Goal: Task Accomplishment & Management: Use online tool/utility

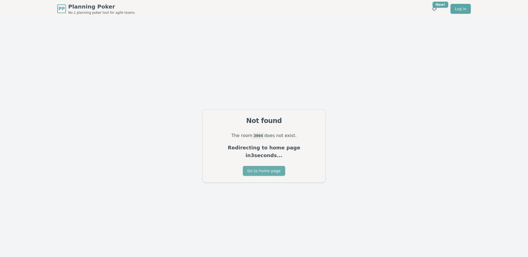
click at [257, 168] on button "Go to home page" at bounding box center [264, 171] width 42 height 10
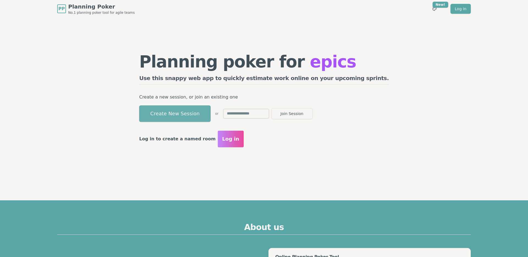
click at [202, 112] on button "Create New Session" at bounding box center [175, 113] width 72 height 17
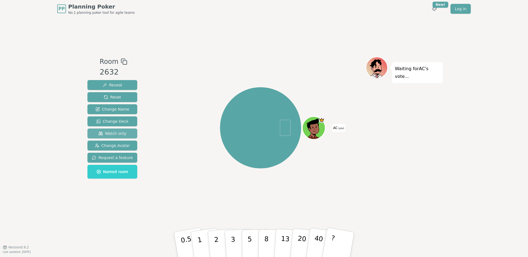
click at [115, 133] on span "Watch only" at bounding box center [113, 134] width 28 height 6
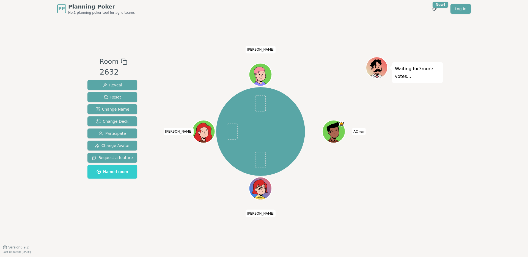
click at [338, 132] on icon at bounding box center [335, 131] width 22 height 2
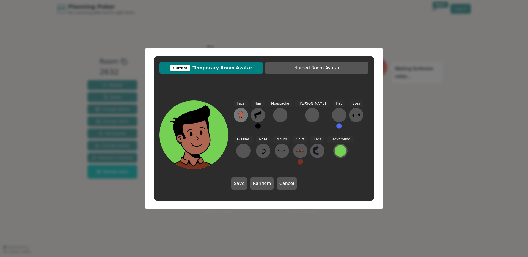
click at [244, 113] on icon at bounding box center [241, 115] width 9 height 9
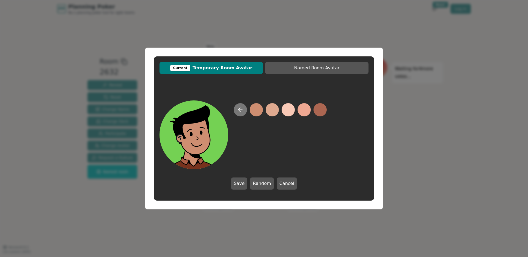
click at [241, 111] on icon at bounding box center [240, 110] width 7 height 7
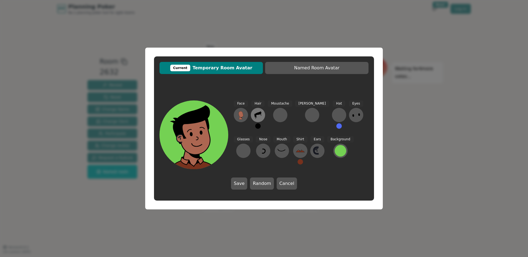
click at [258, 115] on icon at bounding box center [258, 115] width 9 height 9
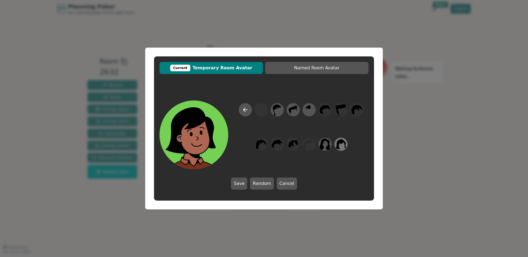
click at [341, 143] on icon at bounding box center [341, 144] width 10 height 10
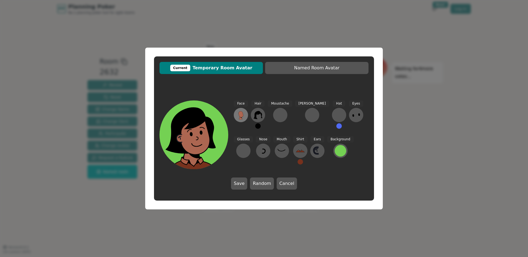
click at [243, 116] on icon at bounding box center [241, 114] width 5 height 6
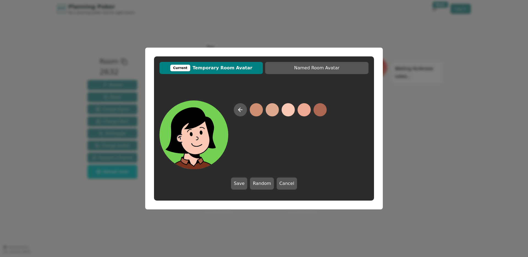
click at [287, 112] on button at bounding box center [288, 109] width 13 height 13
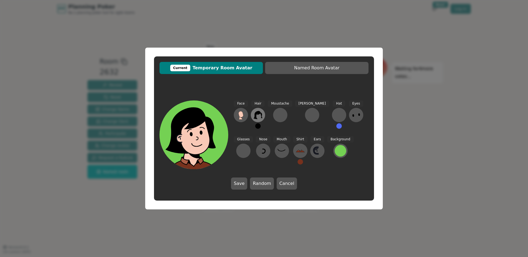
click at [260, 114] on icon at bounding box center [258, 115] width 9 height 9
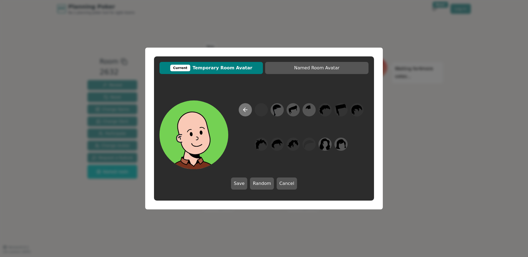
click at [247, 110] on icon at bounding box center [245, 110] width 7 height 7
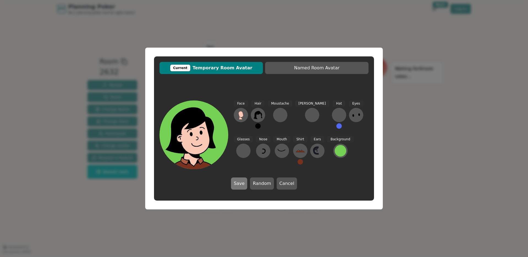
click at [245, 182] on button "Save" at bounding box center [239, 184] width 16 height 12
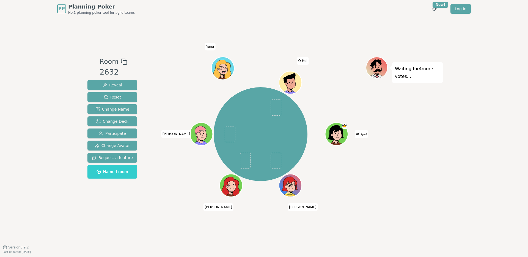
click at [336, 130] on icon at bounding box center [336, 132] width 16 height 15
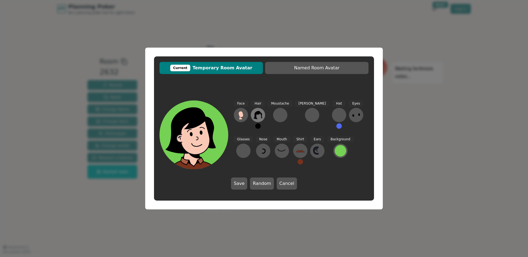
click at [255, 119] on icon at bounding box center [258, 115] width 9 height 9
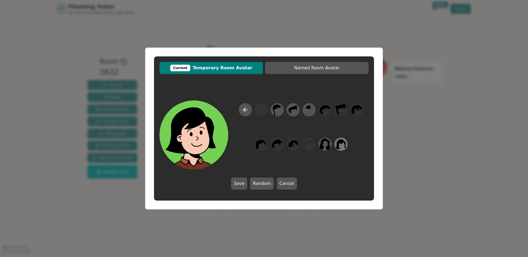
click at [341, 144] on icon at bounding box center [341, 144] width 11 height 12
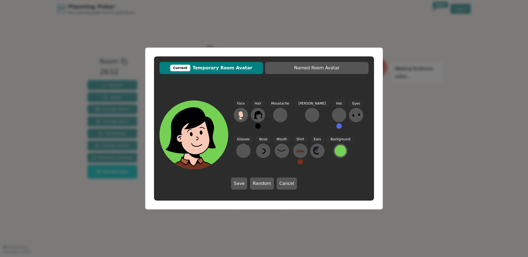
click at [260, 128] on div "Hair" at bounding box center [258, 116] width 14 height 33
click at [258, 126] on button at bounding box center [258, 126] width 6 height 6
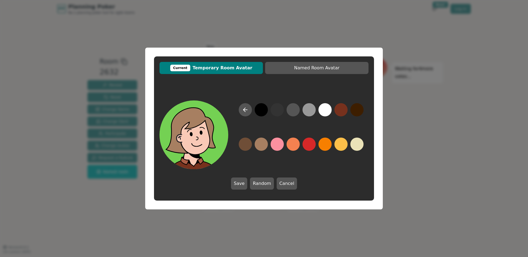
click at [262, 146] on button at bounding box center [261, 144] width 13 height 13
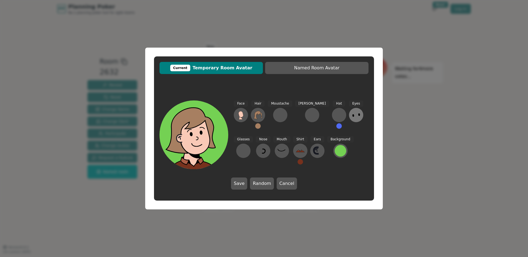
click at [352, 118] on icon at bounding box center [356, 115] width 9 height 9
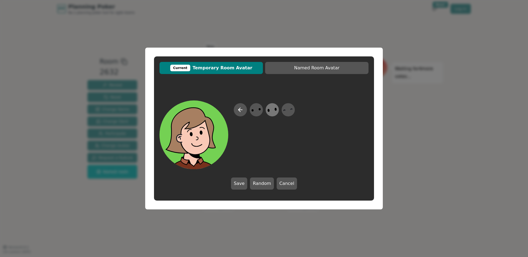
click at [272, 111] on icon at bounding box center [272, 110] width 11 height 12
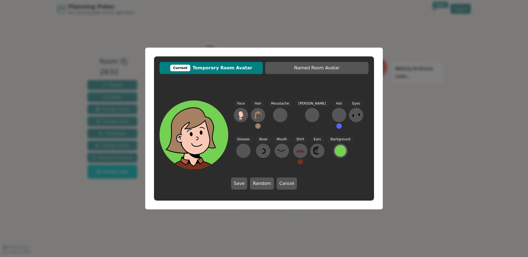
click at [337, 126] on button at bounding box center [340, 126] width 6 height 6
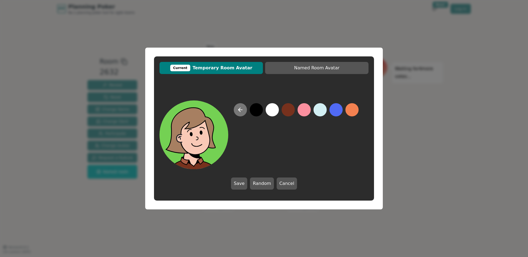
click at [238, 109] on icon at bounding box center [240, 110] width 7 height 7
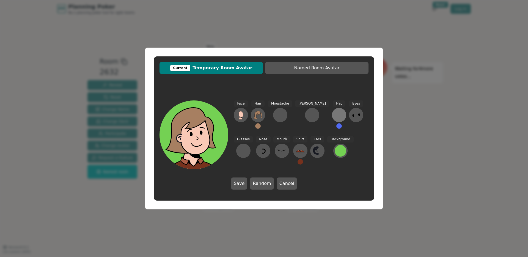
click at [335, 116] on div at bounding box center [339, 115] width 9 height 9
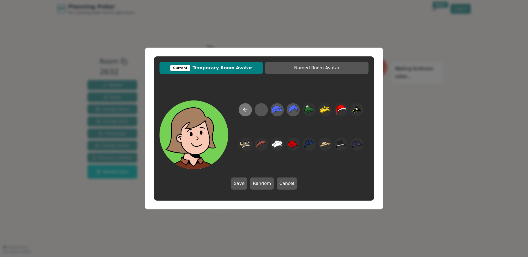
click at [247, 112] on icon at bounding box center [245, 110] width 7 height 7
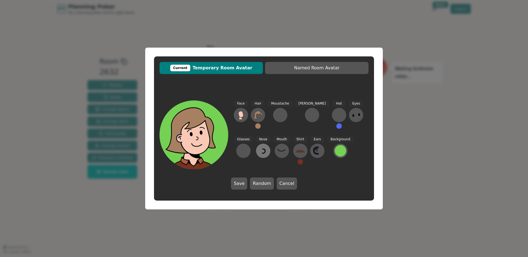
click at [259, 150] on icon at bounding box center [263, 150] width 9 height 9
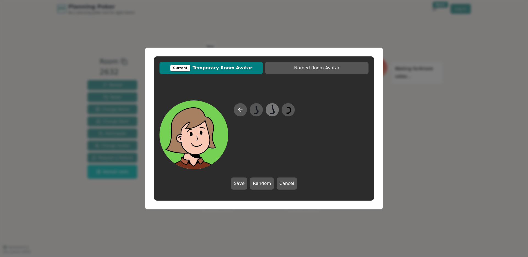
click at [275, 113] on icon at bounding box center [273, 109] width 4 height 9
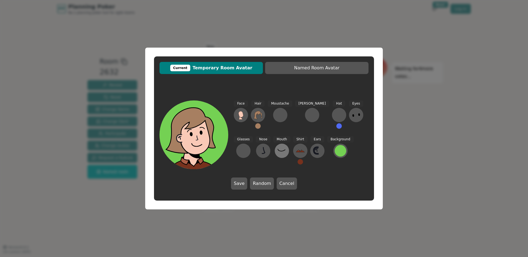
click at [278, 152] on icon at bounding box center [282, 150] width 9 height 9
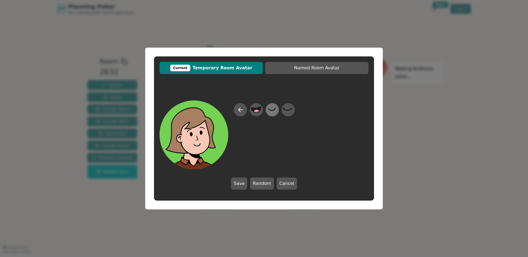
click at [271, 111] on icon at bounding box center [272, 110] width 11 height 12
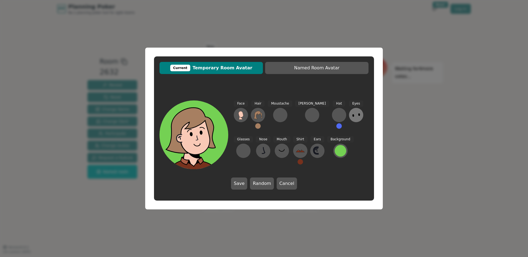
click at [352, 117] on icon at bounding box center [356, 115] width 9 height 9
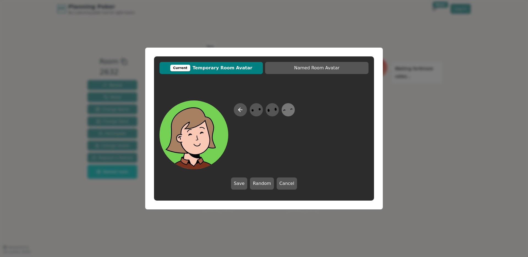
click at [288, 109] on icon at bounding box center [288, 110] width 11 height 12
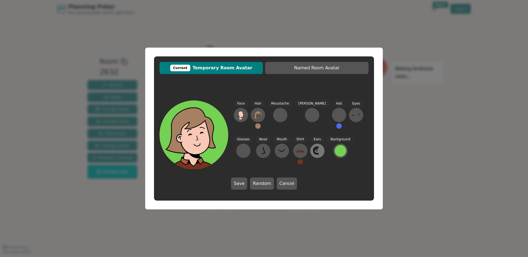
click at [313, 153] on icon at bounding box center [317, 150] width 9 height 9
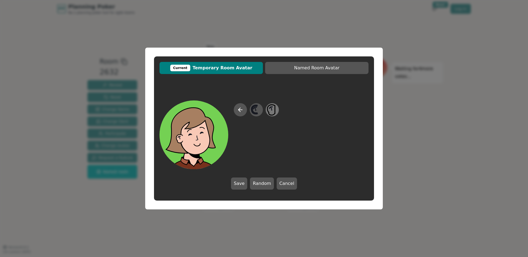
click at [272, 110] on icon at bounding box center [271, 109] width 1 height 4
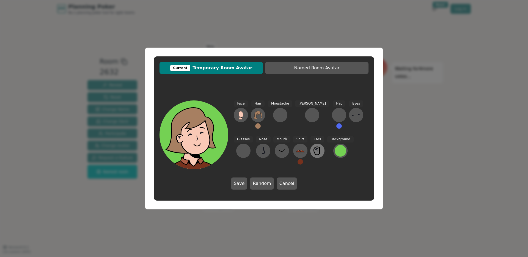
click at [313, 150] on icon at bounding box center [317, 150] width 9 height 9
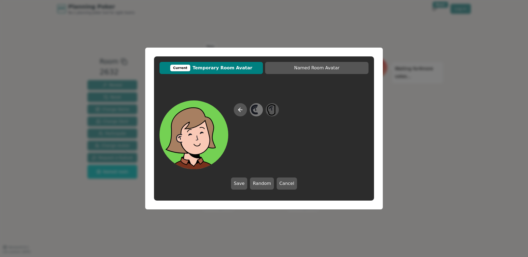
click at [256, 108] on icon at bounding box center [256, 110] width 11 height 12
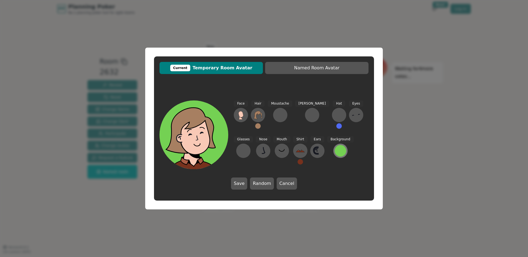
click at [335, 152] on div at bounding box center [341, 151] width 12 height 12
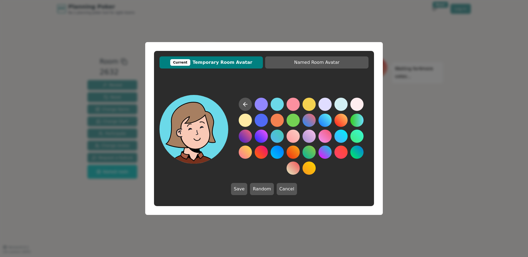
click at [279, 102] on button at bounding box center [277, 104] width 13 height 13
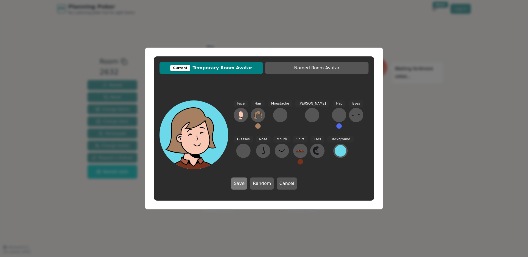
click at [243, 184] on button "Save" at bounding box center [239, 184] width 16 height 12
